Goal: Task Accomplishment & Management: Complete application form

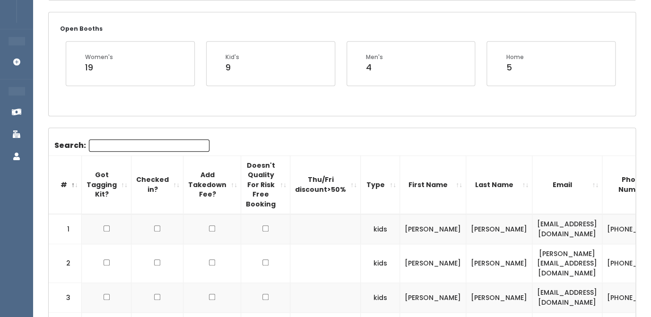
scroll to position [175, 0]
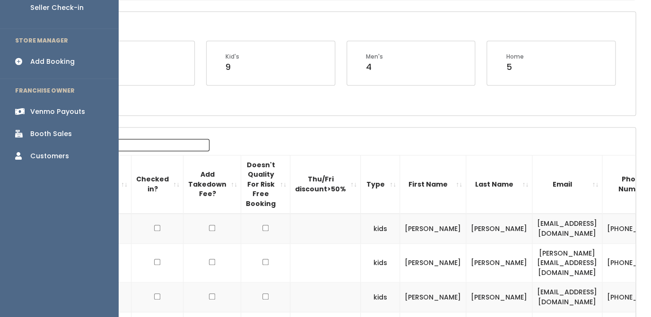
click at [51, 57] on div "Add Booking" at bounding box center [52, 62] width 44 height 10
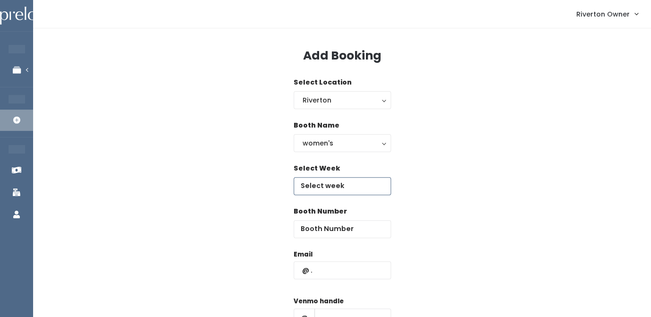
click at [323, 192] on input "text" at bounding box center [341, 186] width 97 height 18
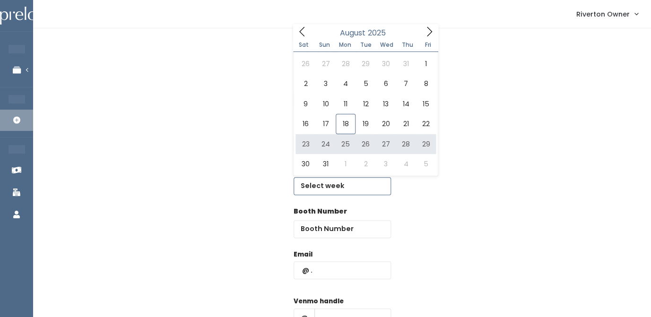
type input "August 23 to August 29"
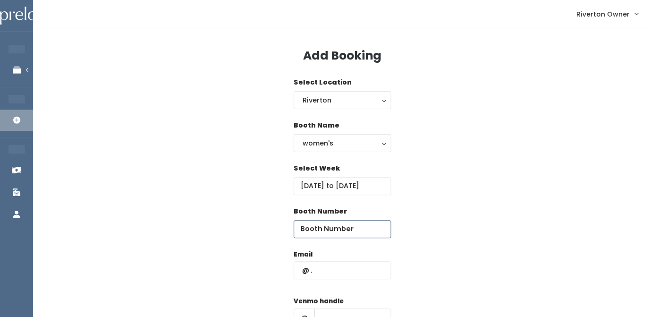
click at [333, 236] on input "number" at bounding box center [341, 229] width 97 height 18
type input "65"
click at [318, 273] on input "text" at bounding box center [341, 270] width 97 height 18
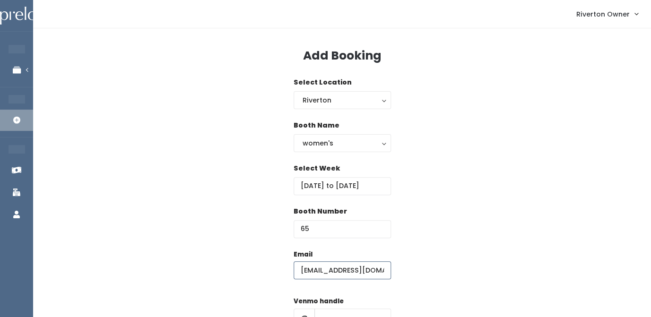
type input "[EMAIL_ADDRESS][DOMAIN_NAME]"
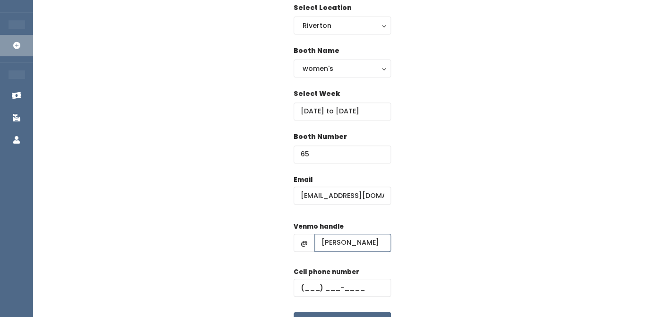
scroll to position [106, 0]
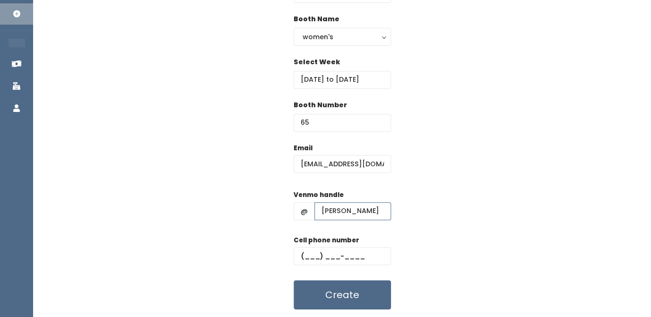
type input "lidia-cernik"
click at [317, 257] on input "text" at bounding box center [341, 256] width 97 height 18
type input "(801) 577-5265"
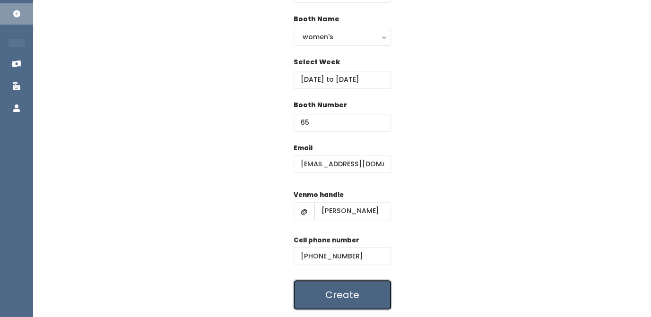
click at [334, 299] on button "Create" at bounding box center [341, 294] width 97 height 29
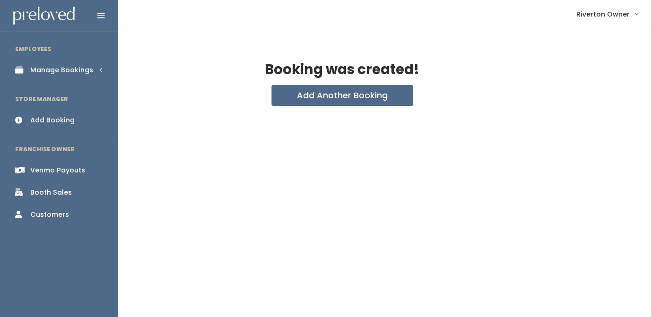
click at [31, 70] on div "Manage Bookings" at bounding box center [61, 70] width 63 height 10
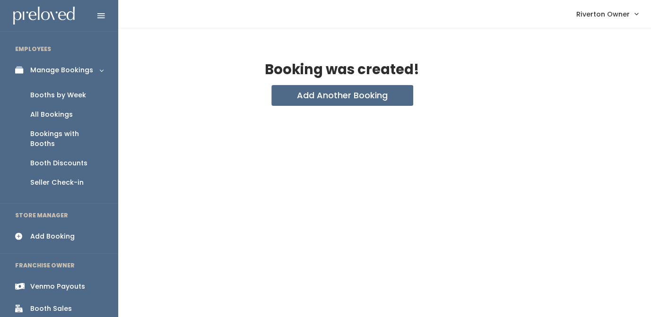
click at [44, 96] on div "Booths by Week" at bounding box center [58, 95] width 56 height 10
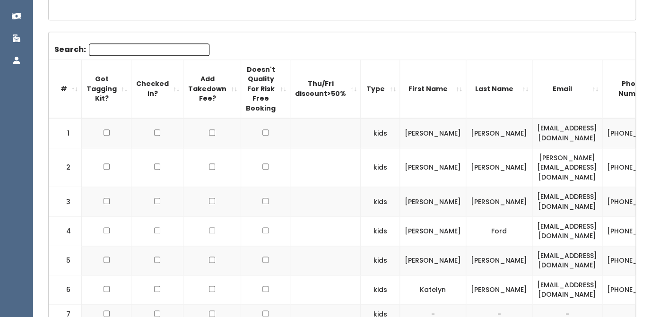
scroll to position [269, 0]
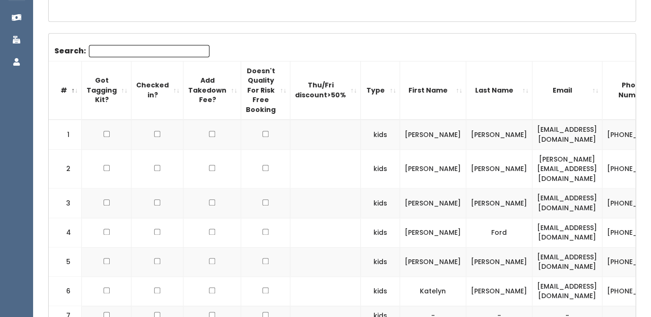
click at [140, 50] on input "Search:" at bounding box center [149, 51] width 121 height 12
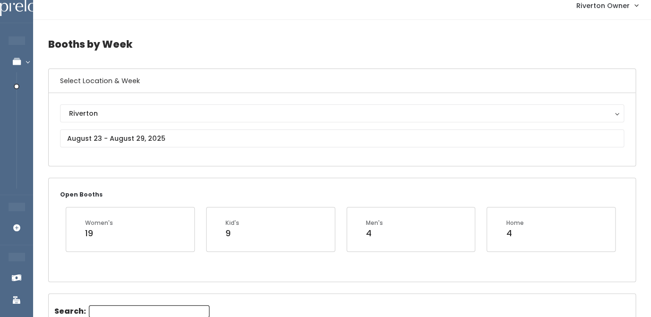
scroll to position [0, 0]
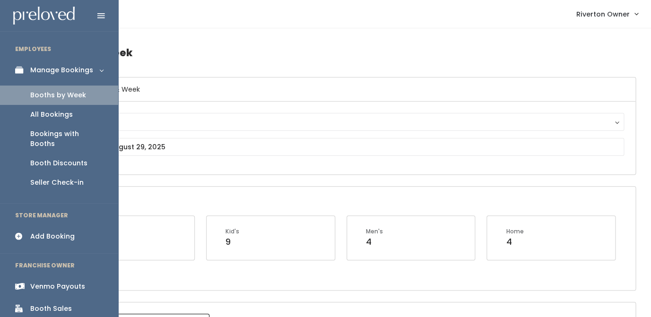
click at [43, 232] on div "Add Booking" at bounding box center [52, 237] width 44 height 10
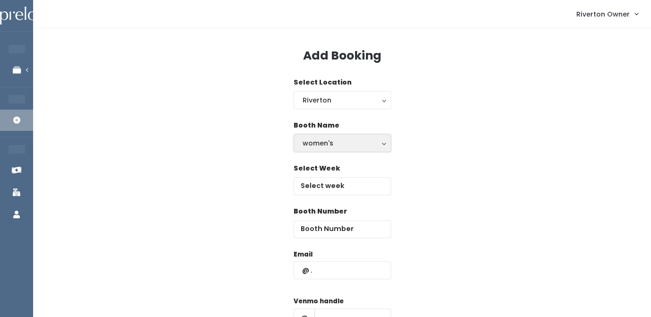
click at [319, 147] on div "women's" at bounding box center [341, 143] width 79 height 10
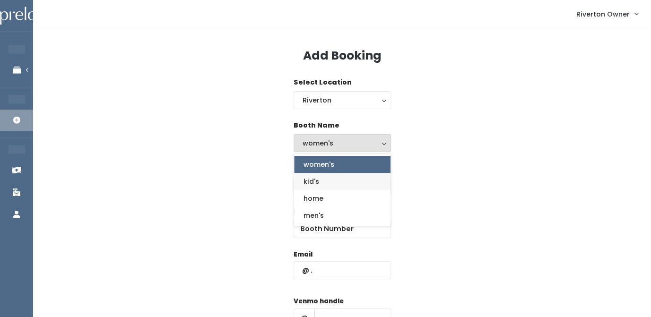
click at [316, 184] on span "kid's" at bounding box center [311, 181] width 16 height 10
select select "kids"
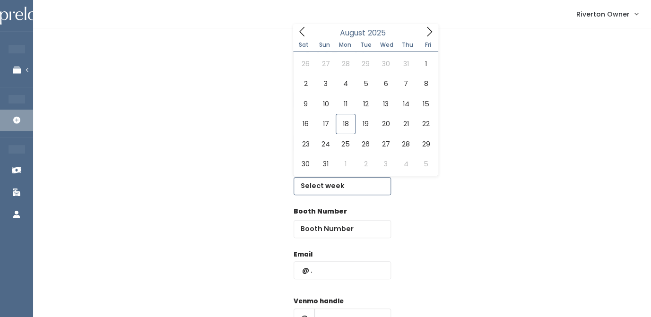
click at [316, 184] on input "text" at bounding box center [341, 186] width 97 height 18
type input "August 23 to August 29"
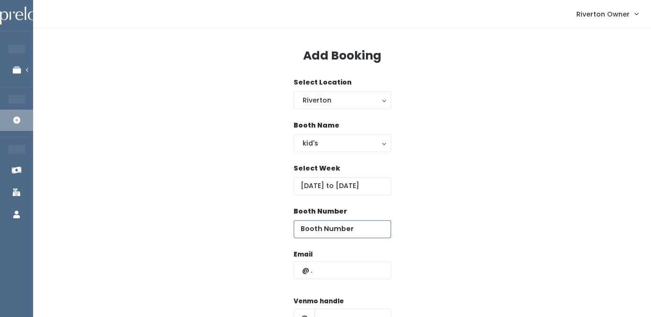
click at [325, 235] on input "number" at bounding box center [341, 229] width 97 height 18
type input "7"
click at [321, 273] on input "text" at bounding box center [341, 270] width 97 height 18
click at [309, 271] on input "text" at bounding box center [341, 270] width 97 height 18
paste input "candicec@xmission.com"
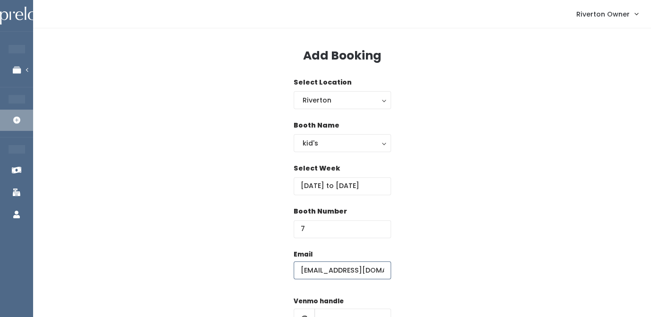
scroll to position [0, 2]
type input "candicec@xmission.com"
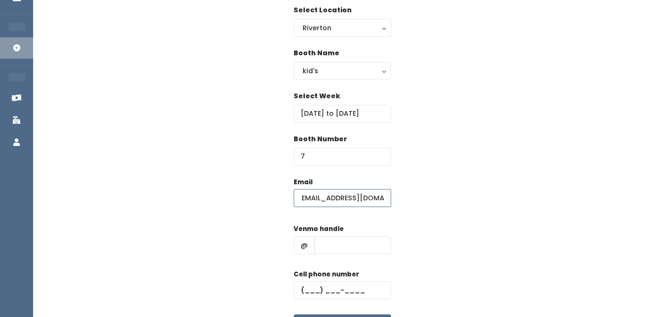
scroll to position [91, 0]
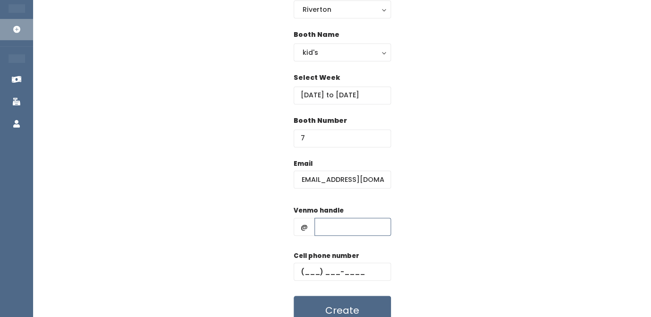
click at [320, 229] on input "text" at bounding box center [352, 227] width 77 height 18
paste input "[PERSON_NAME]-16"
type input "[PERSON_NAME]-16"
click at [306, 275] on input "text" at bounding box center [341, 272] width 97 height 18
paste input "[PHONE_NUMBER]"
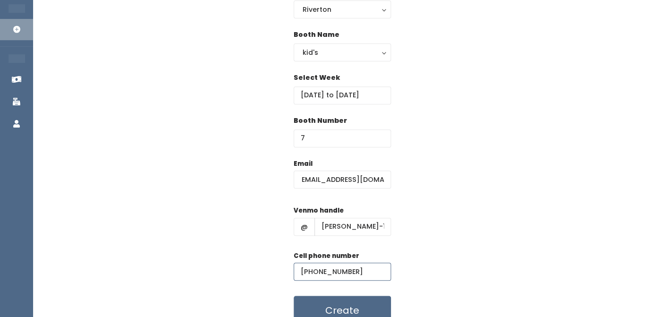
type input "[PHONE_NUMBER]"
click at [409, 238] on div "Email candicec@xmission.com Venmo handle @ candice-clark-16 Cell phone number (…" at bounding box center [341, 242] width 587 height 167
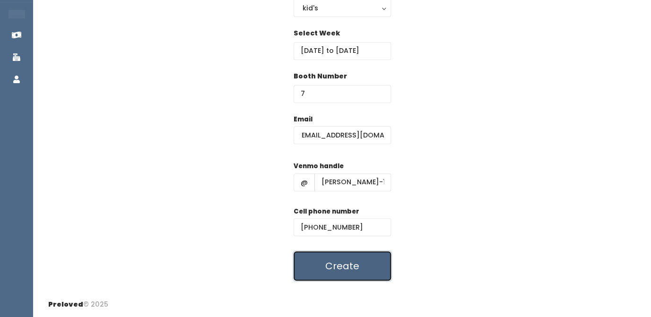
click at [340, 264] on button "Create" at bounding box center [341, 265] width 97 height 29
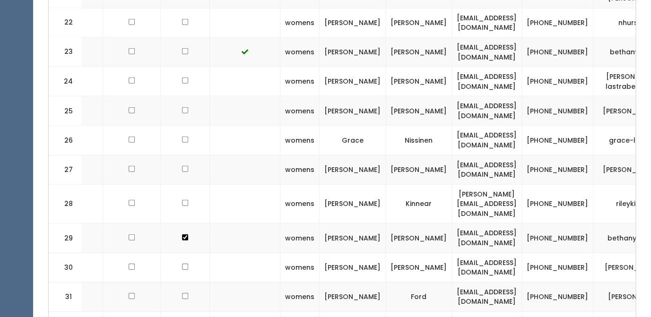
scroll to position [0, 89]
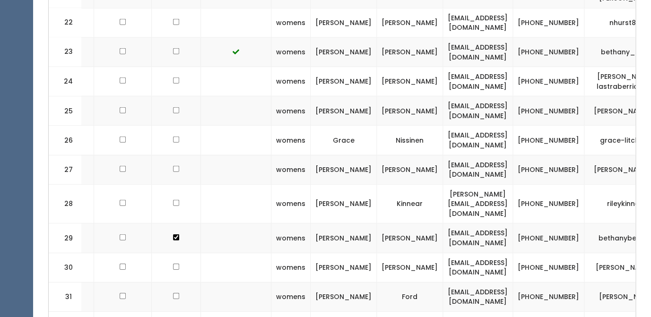
click at [443, 161] on td "[EMAIL_ADDRESS][DOMAIN_NAME]" at bounding box center [478, 169] width 70 height 29
click at [443, 161] on td "candicec@xmission.com" at bounding box center [478, 169] width 70 height 29
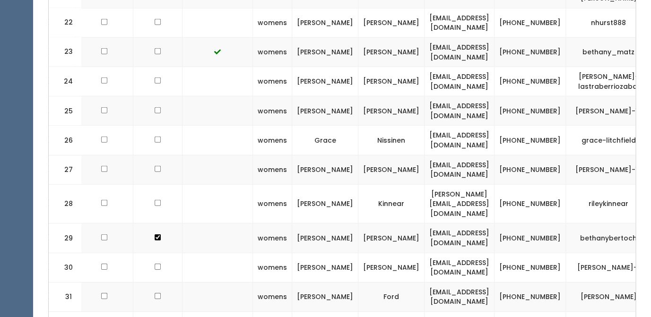
click at [566, 155] on td "candice-clark-16" at bounding box center [609, 169] width 86 height 29
click at [503, 155] on td "[PHONE_NUMBER]" at bounding box center [529, 169] width 71 height 29
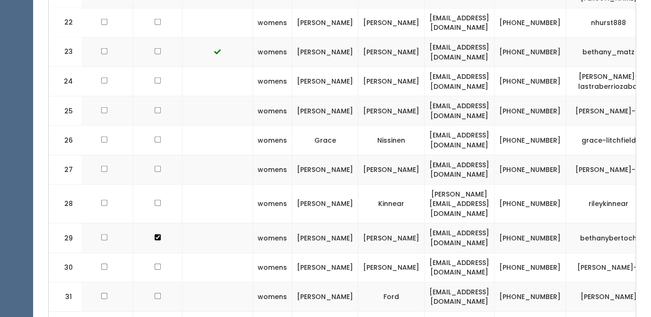
click at [503, 155] on td "[PHONE_NUMBER]" at bounding box center [529, 169] width 71 height 29
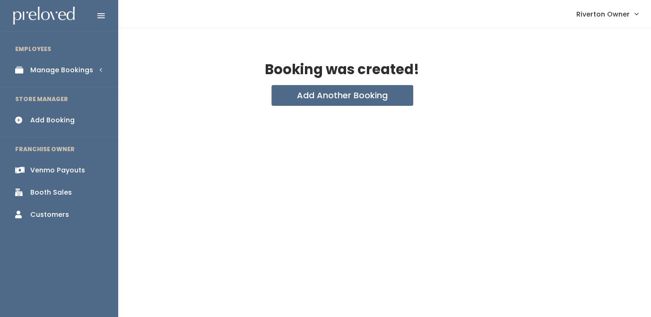
click at [32, 71] on div "Manage Bookings" at bounding box center [61, 70] width 63 height 10
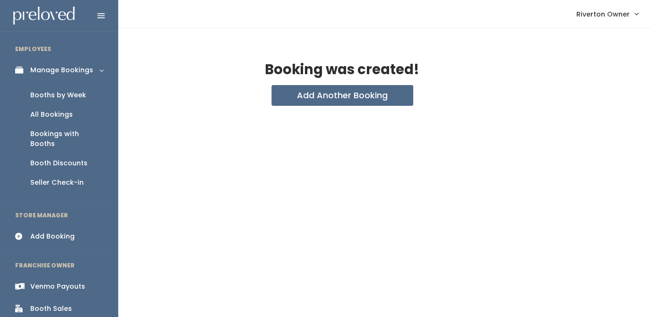
click at [40, 99] on div "Booths by Week" at bounding box center [58, 95] width 56 height 10
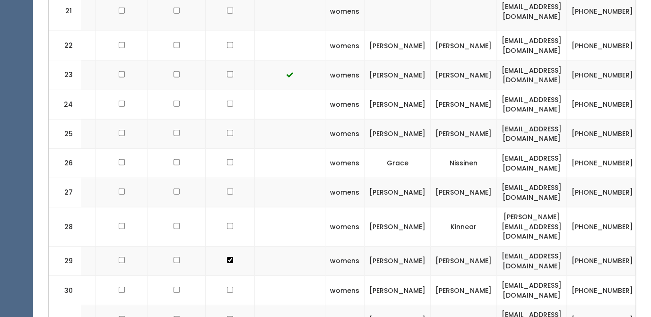
scroll to position [0, 108]
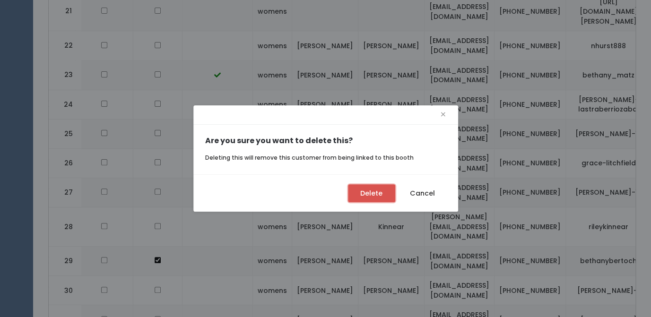
click at [361, 193] on button "Delete" at bounding box center [371, 193] width 47 height 18
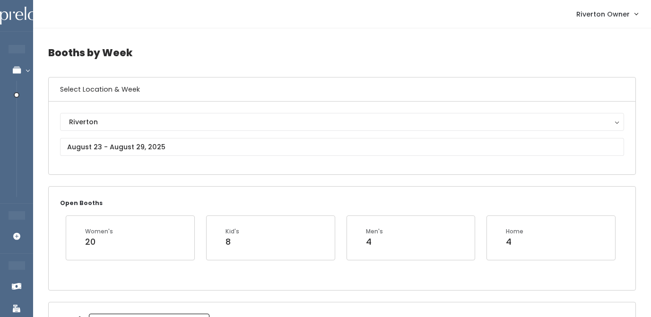
scroll to position [387, 0]
